Goal: Information Seeking & Learning: Learn about a topic

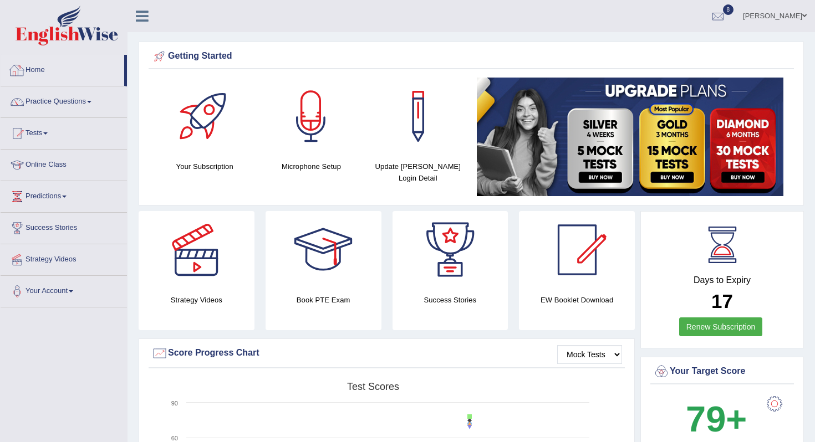
click at [38, 73] on link "Home" at bounding box center [63, 69] width 124 height 28
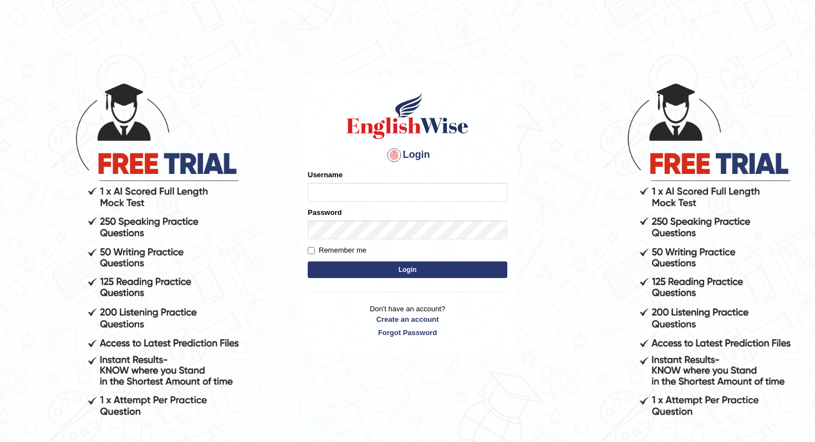
type input "Chetna09"
click at [359, 261] on form "Please fix the following errors: Username Chetna09 Password Remember me Login" at bounding box center [408, 225] width 200 height 111
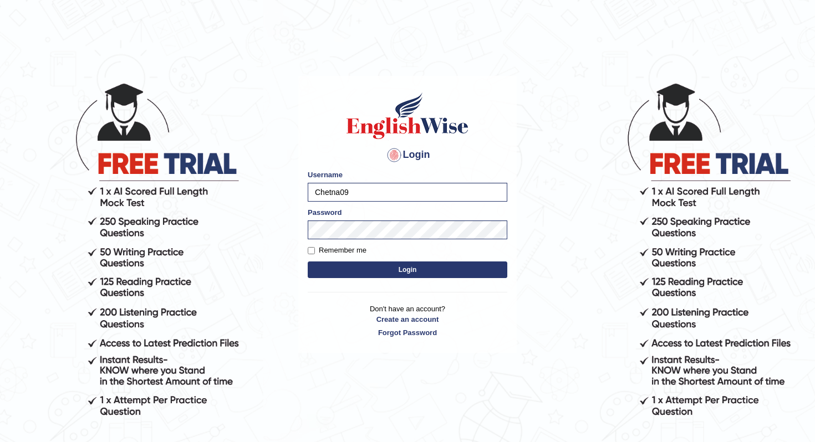
click at [354, 265] on button "Login" at bounding box center [408, 270] width 200 height 17
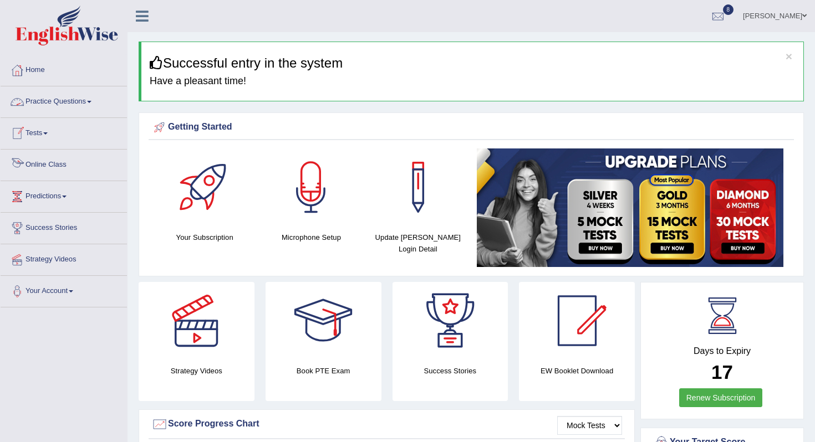
click at [50, 163] on link "Online Class" at bounding box center [64, 164] width 126 height 28
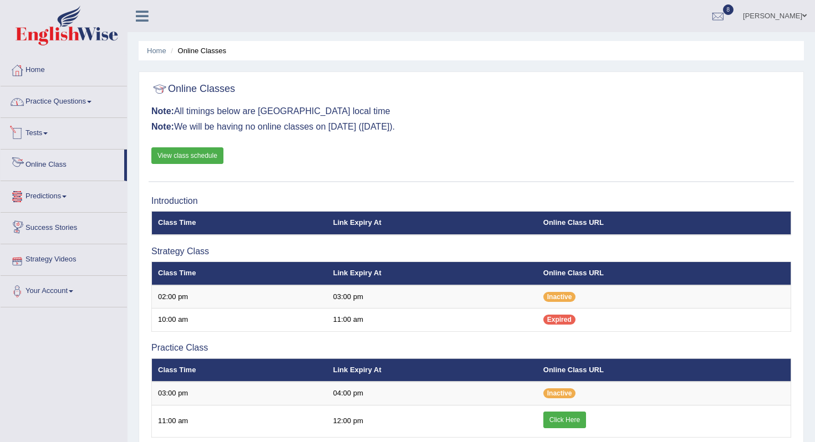
click at [87, 104] on link "Practice Questions" at bounding box center [64, 100] width 126 height 28
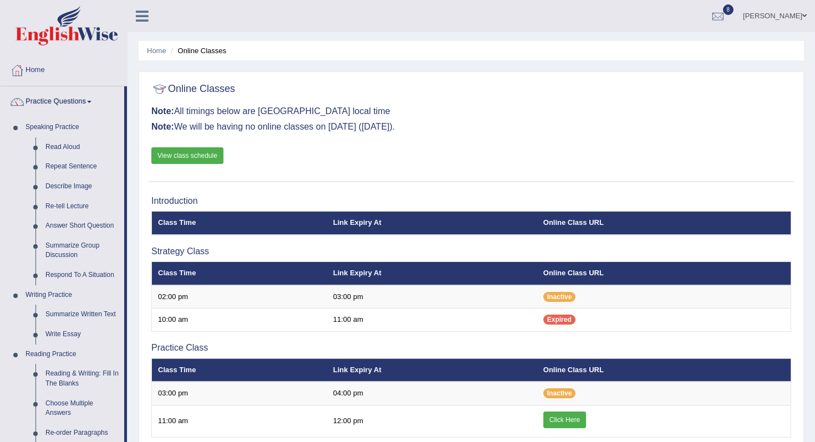
click at [87, 104] on link "Practice Questions" at bounding box center [63, 100] width 124 height 28
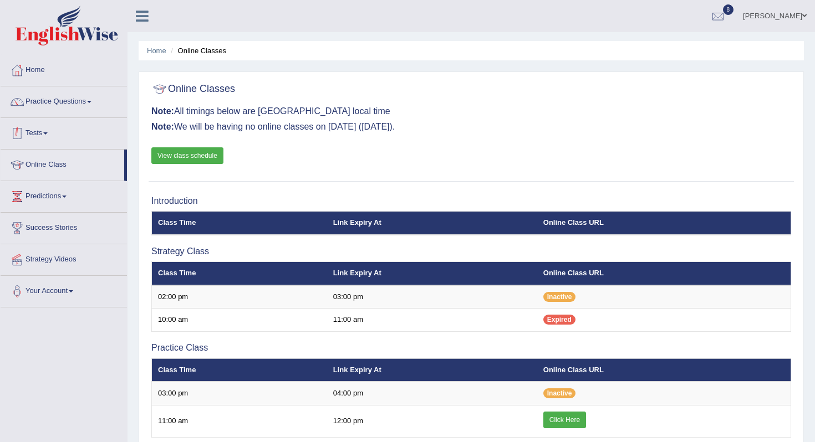
click at [49, 130] on link "Tests" at bounding box center [64, 132] width 126 height 28
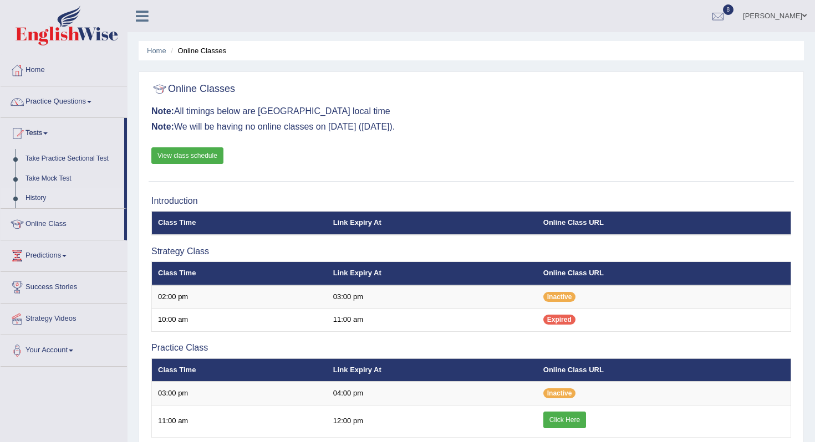
click at [34, 200] on link "History" at bounding box center [73, 198] width 104 height 20
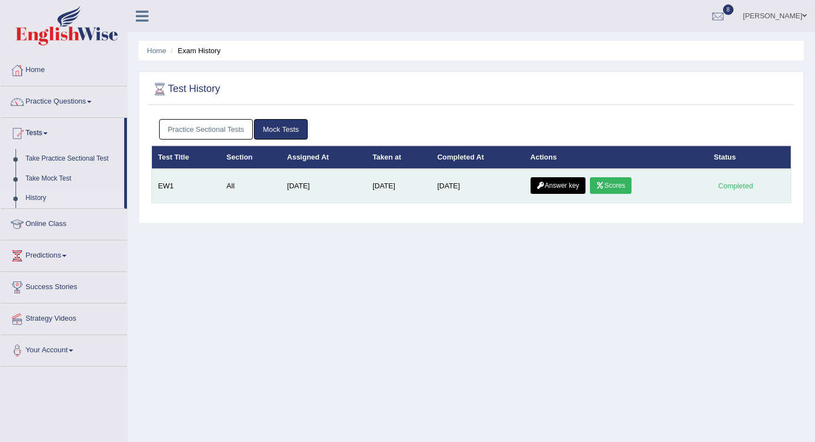
click at [556, 183] on link "Answer key" at bounding box center [557, 185] width 55 height 17
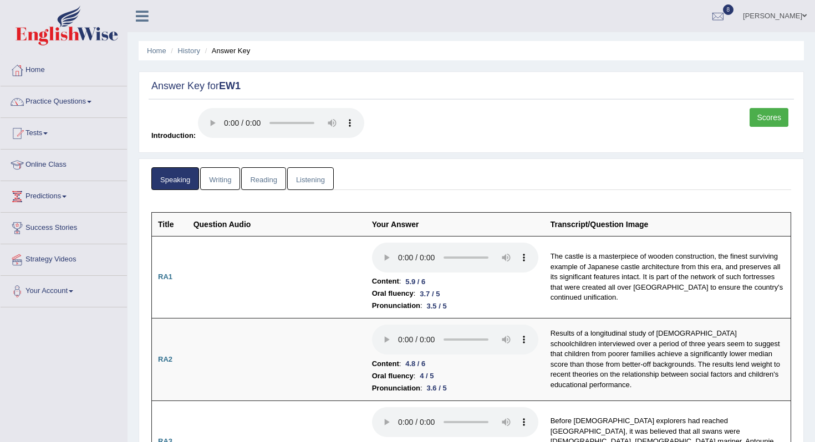
click at [307, 177] on link "Listening" at bounding box center [310, 178] width 47 height 23
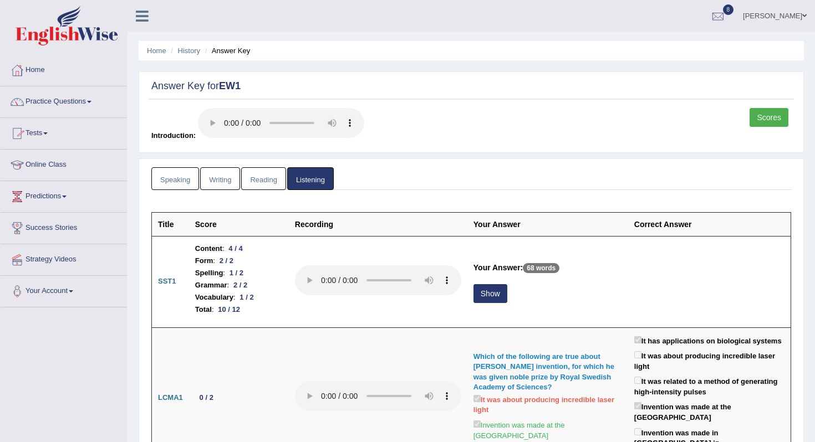
click at [48, 135] on link "Tests" at bounding box center [64, 132] width 126 height 28
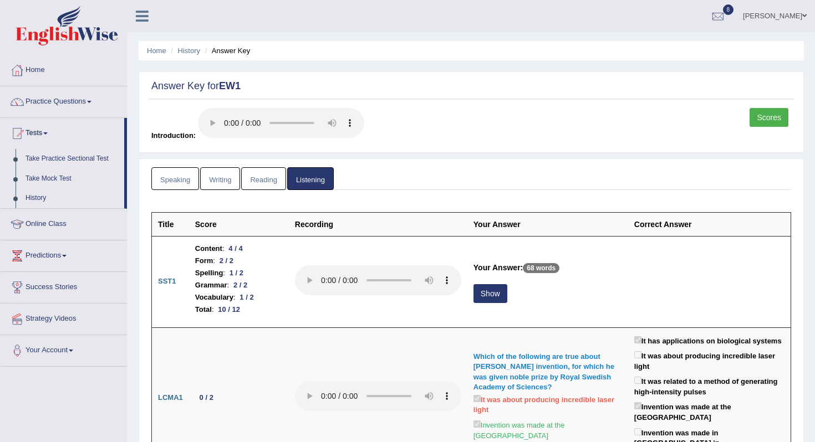
click at [56, 156] on link "Take Practice Sectional Test" at bounding box center [73, 159] width 104 height 20
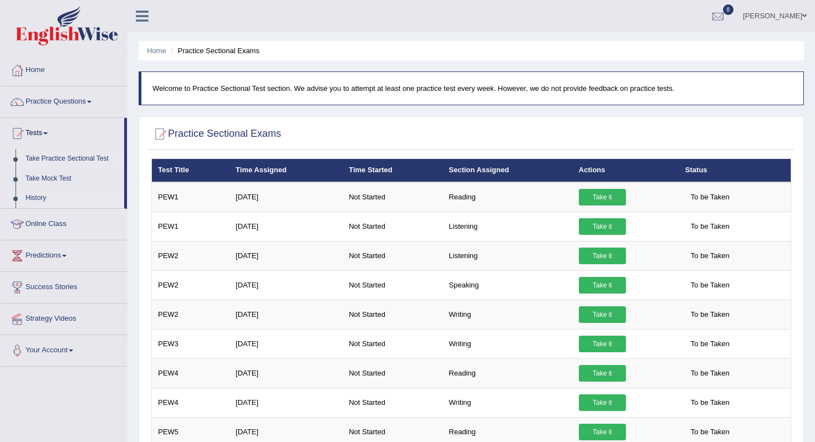
click at [40, 201] on link "History" at bounding box center [73, 198] width 104 height 20
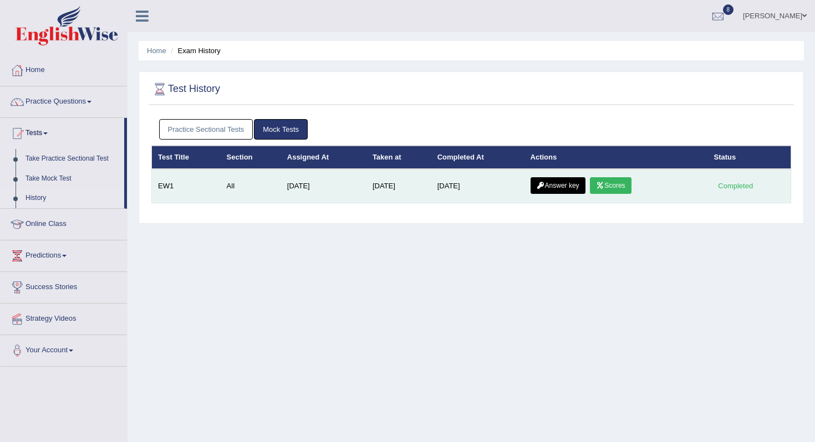
click at [631, 188] on link "Scores" at bounding box center [610, 185] width 41 height 17
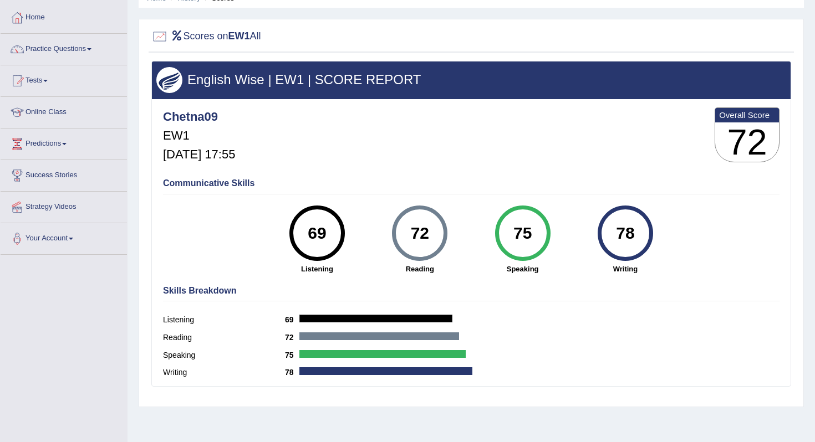
scroll to position [53, 0]
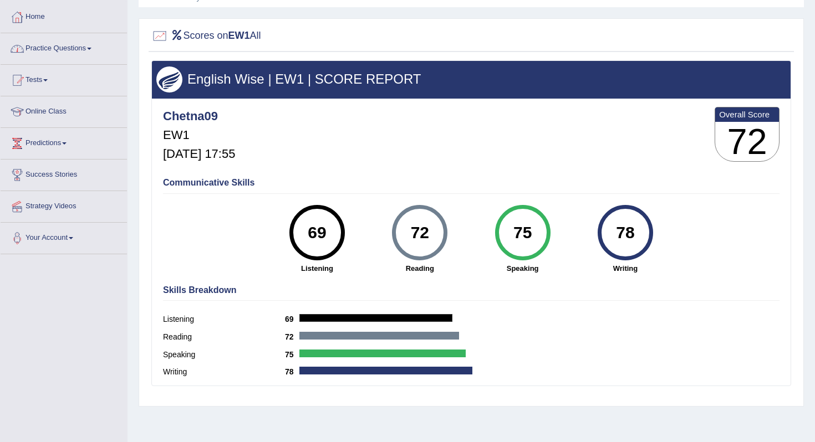
click at [74, 54] on link "Practice Questions" at bounding box center [64, 47] width 126 height 28
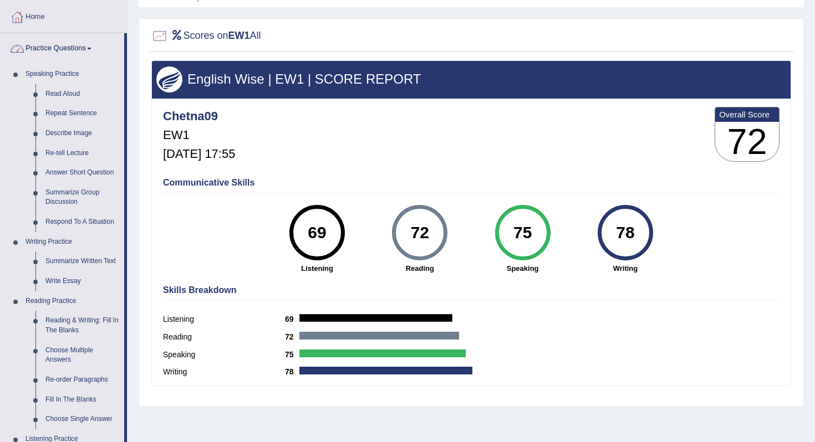
click at [91, 53] on link "Practice Questions" at bounding box center [63, 47] width 124 height 28
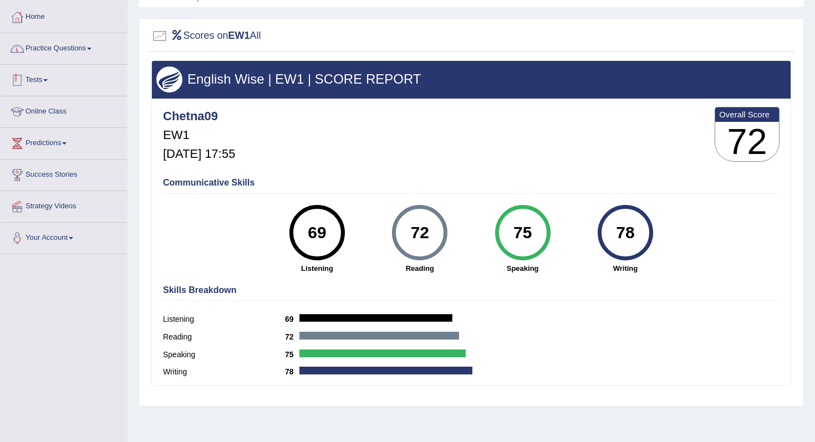
click at [48, 81] on span at bounding box center [45, 80] width 4 height 2
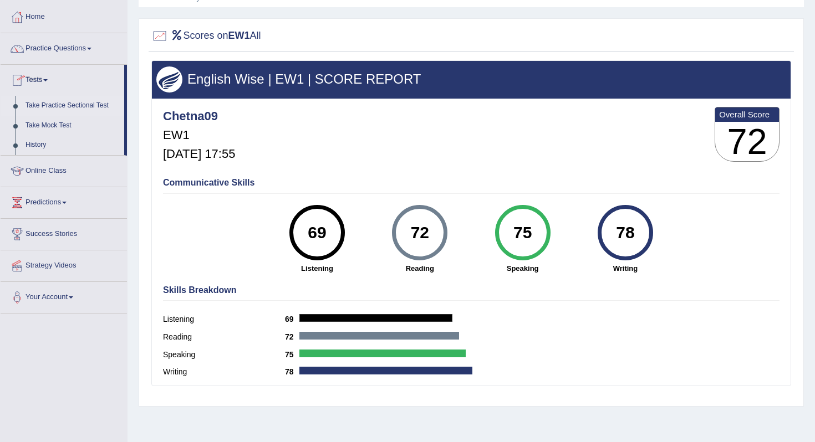
click at [49, 106] on link "Take Practice Sectional Test" at bounding box center [73, 106] width 104 height 20
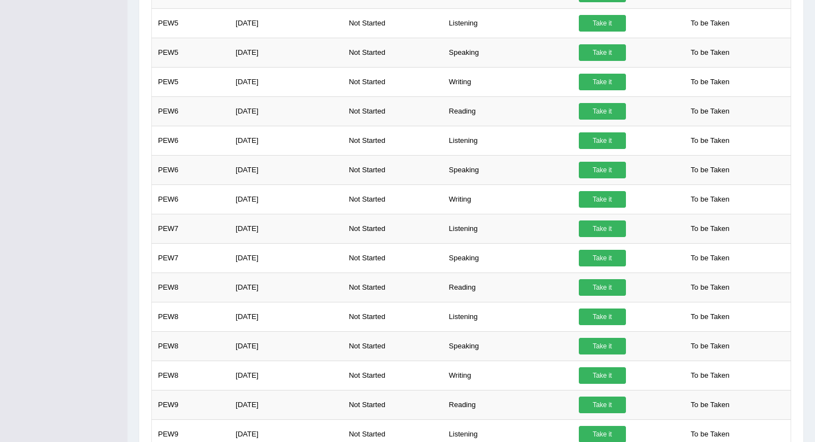
scroll to position [590, 0]
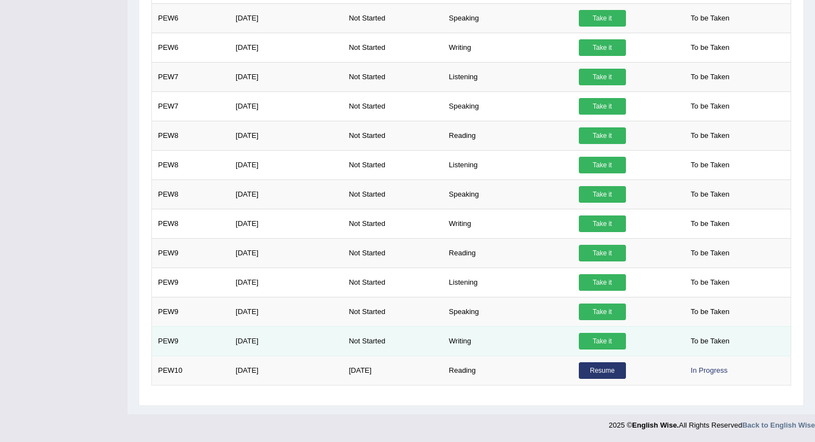
click at [603, 344] on link "Take it" at bounding box center [602, 341] width 47 height 17
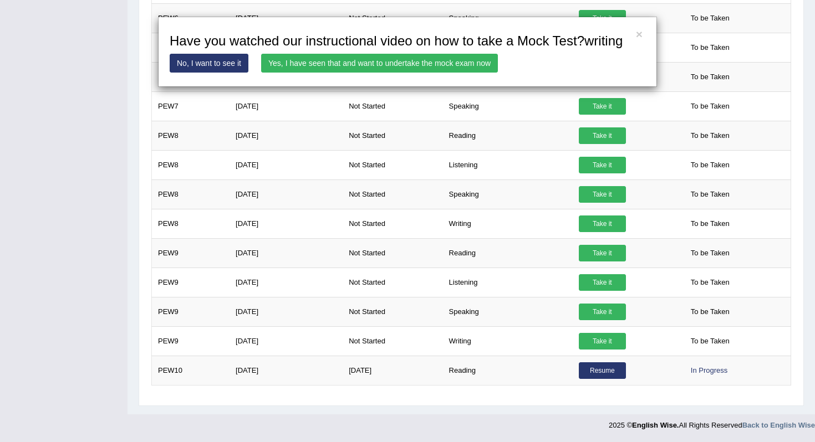
click at [372, 73] on link "Yes, I have seen that and want to undertake the mock exam now" at bounding box center [379, 63] width 237 height 19
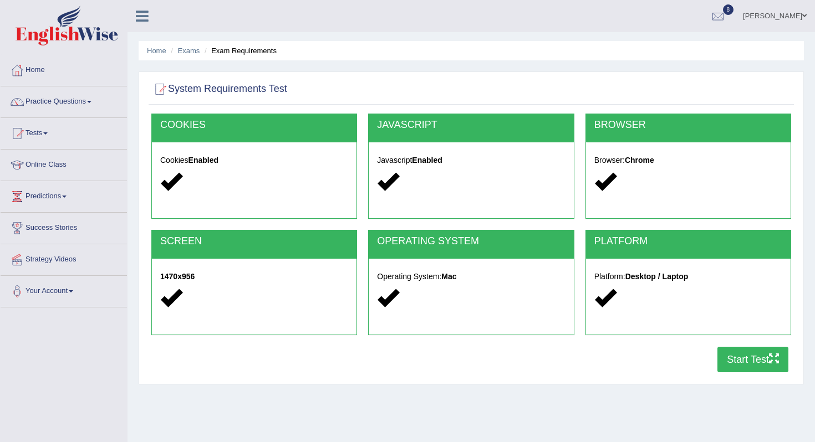
click at [742, 365] on button "Start Test" at bounding box center [752, 359] width 71 height 25
